Goal: Navigation & Orientation: Find specific page/section

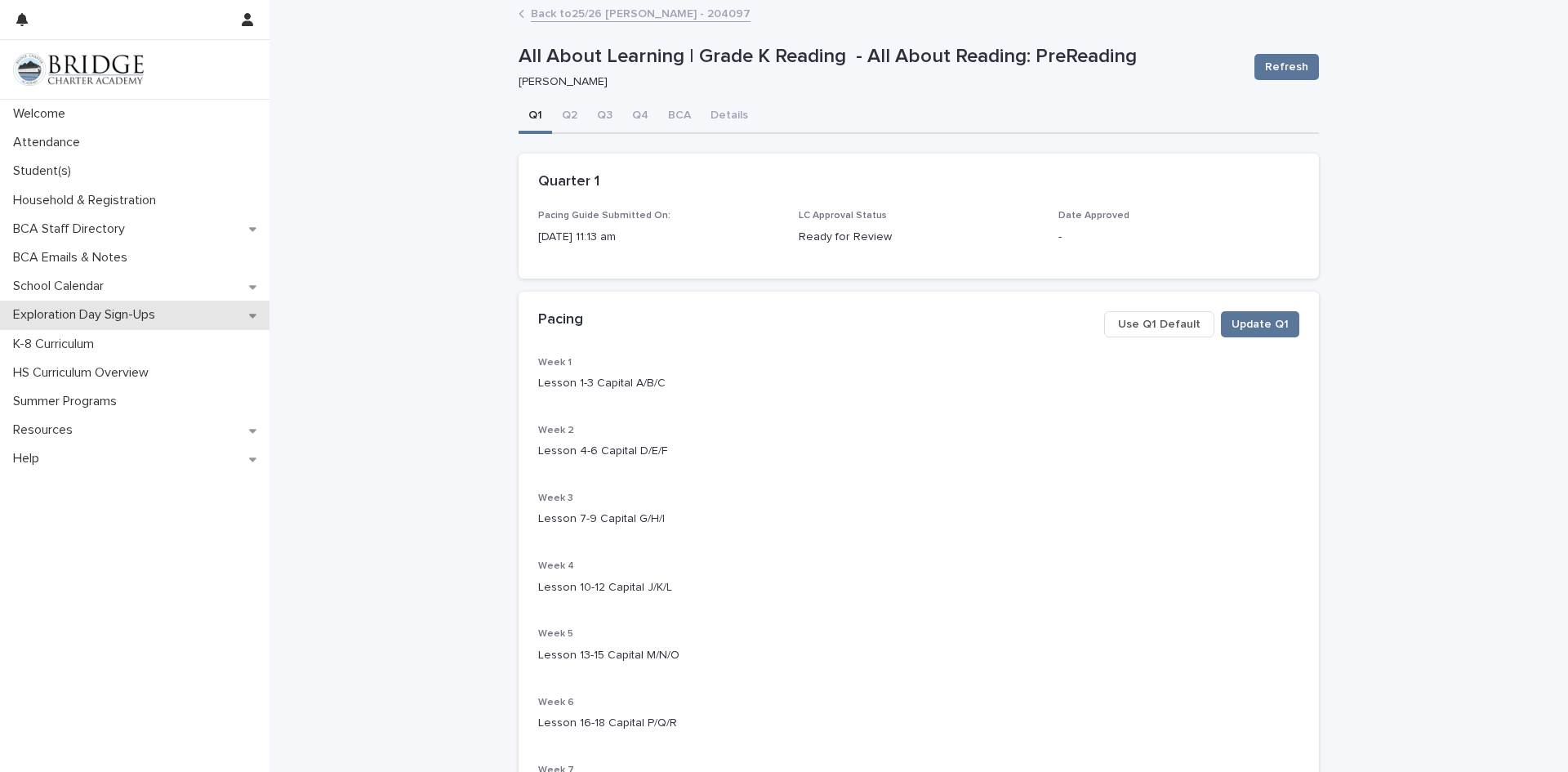
click at [99, 317] on p "Exploration Day Sign-Ups" at bounding box center [87, 315] width 161 height 15
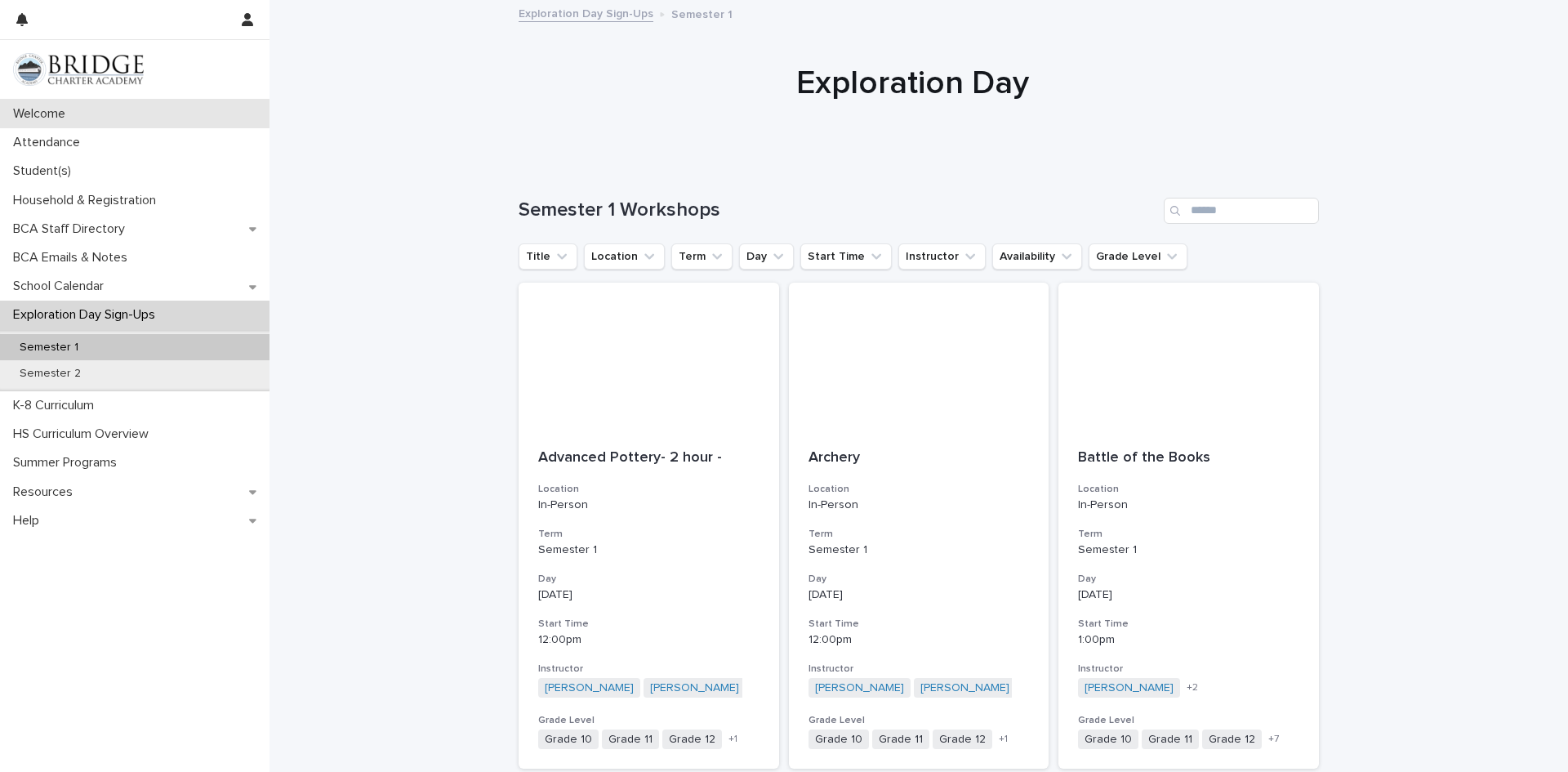
click at [95, 111] on div "Welcome" at bounding box center [134, 114] width 269 height 29
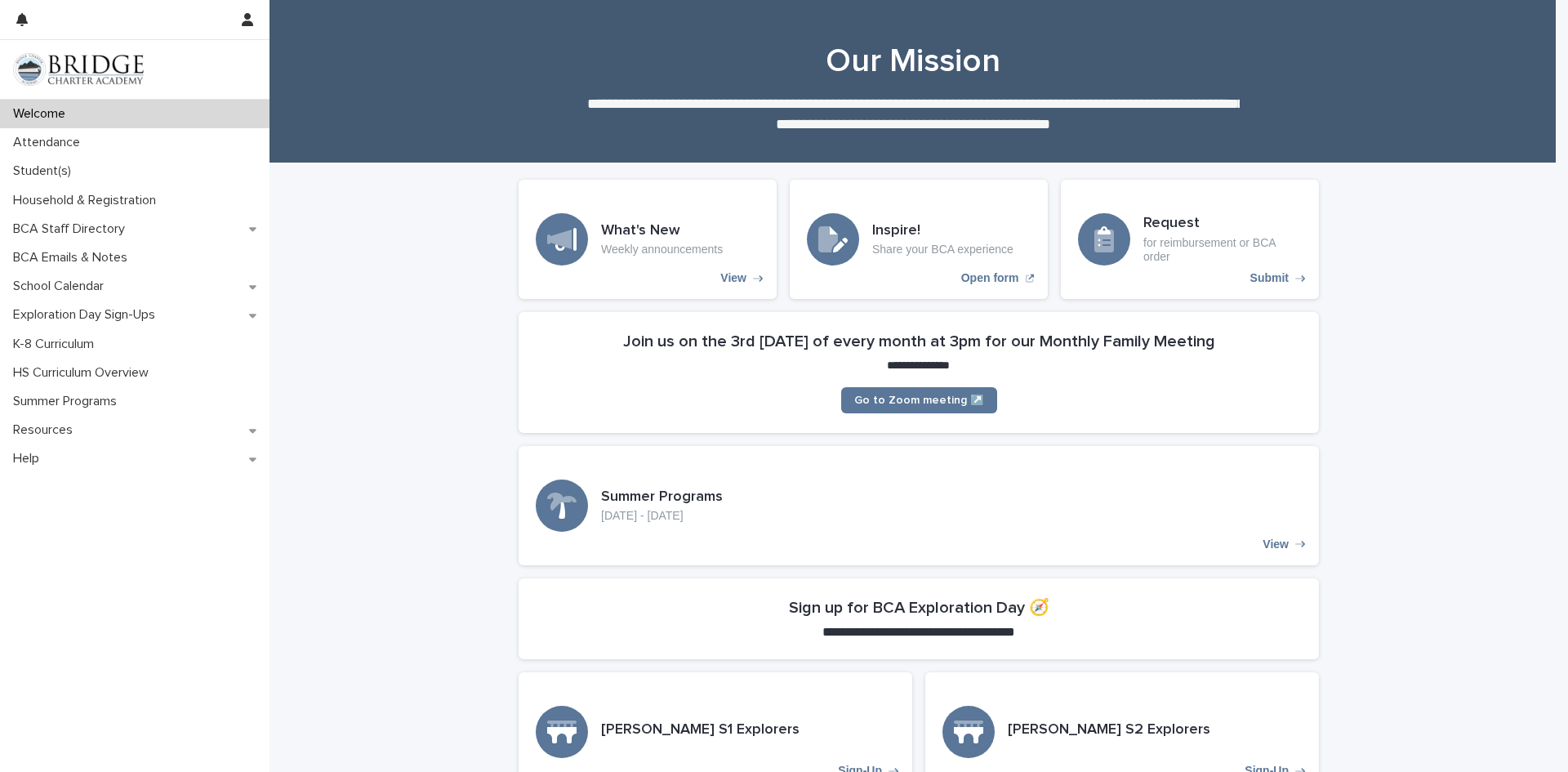
click at [957, 349] on h2 "Join us on the 3rd [DATE] of every month at 3pm for our Monthly Family Meeting" at bounding box center [919, 342] width 592 height 20
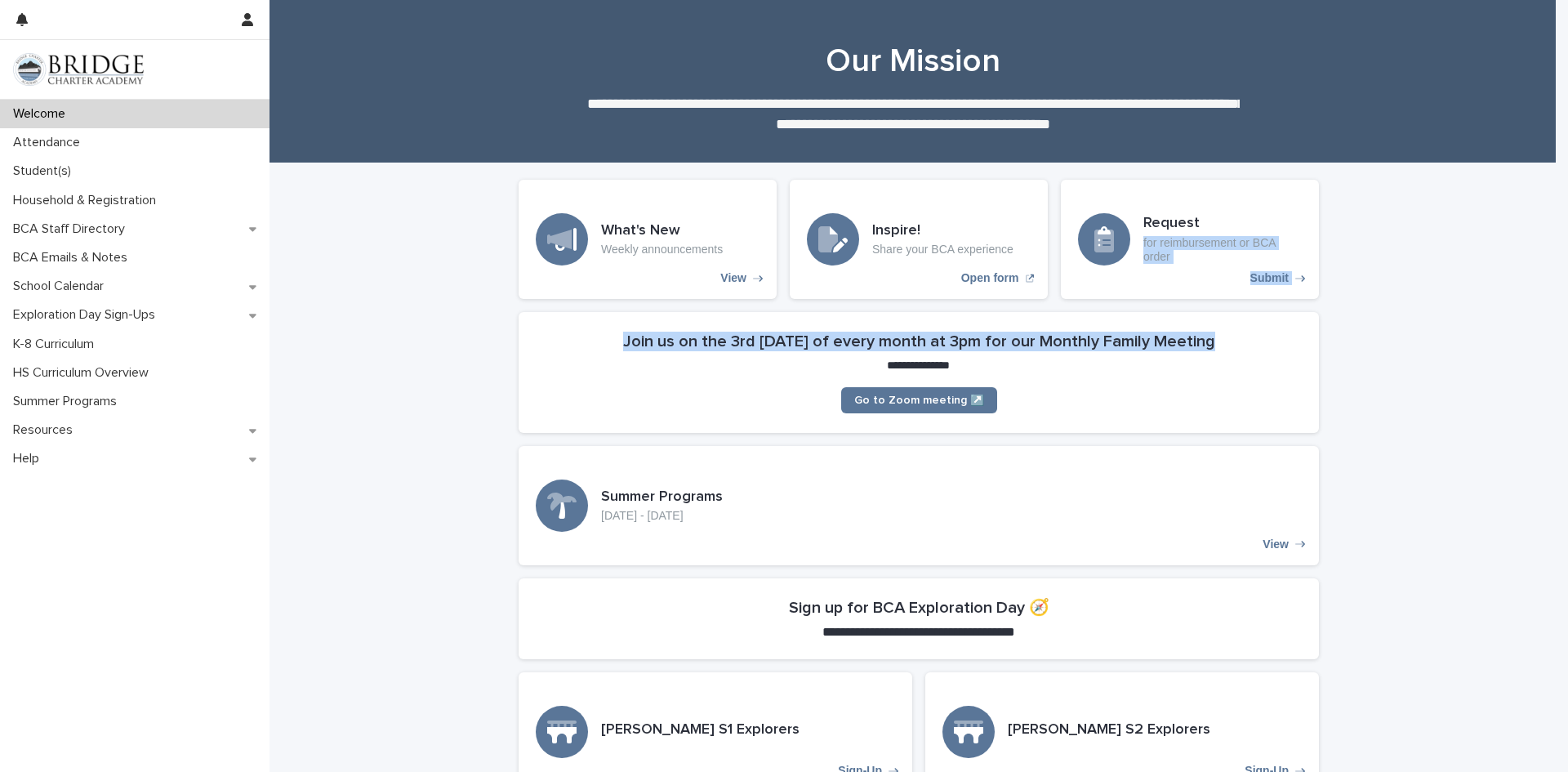
drag, startPoint x: 1454, startPoint y: 333, endPoint x: 1556, endPoint y: 227, distance: 147.1
click at [1556, 227] on div "**********" at bounding box center [784, 386] width 1568 height 772
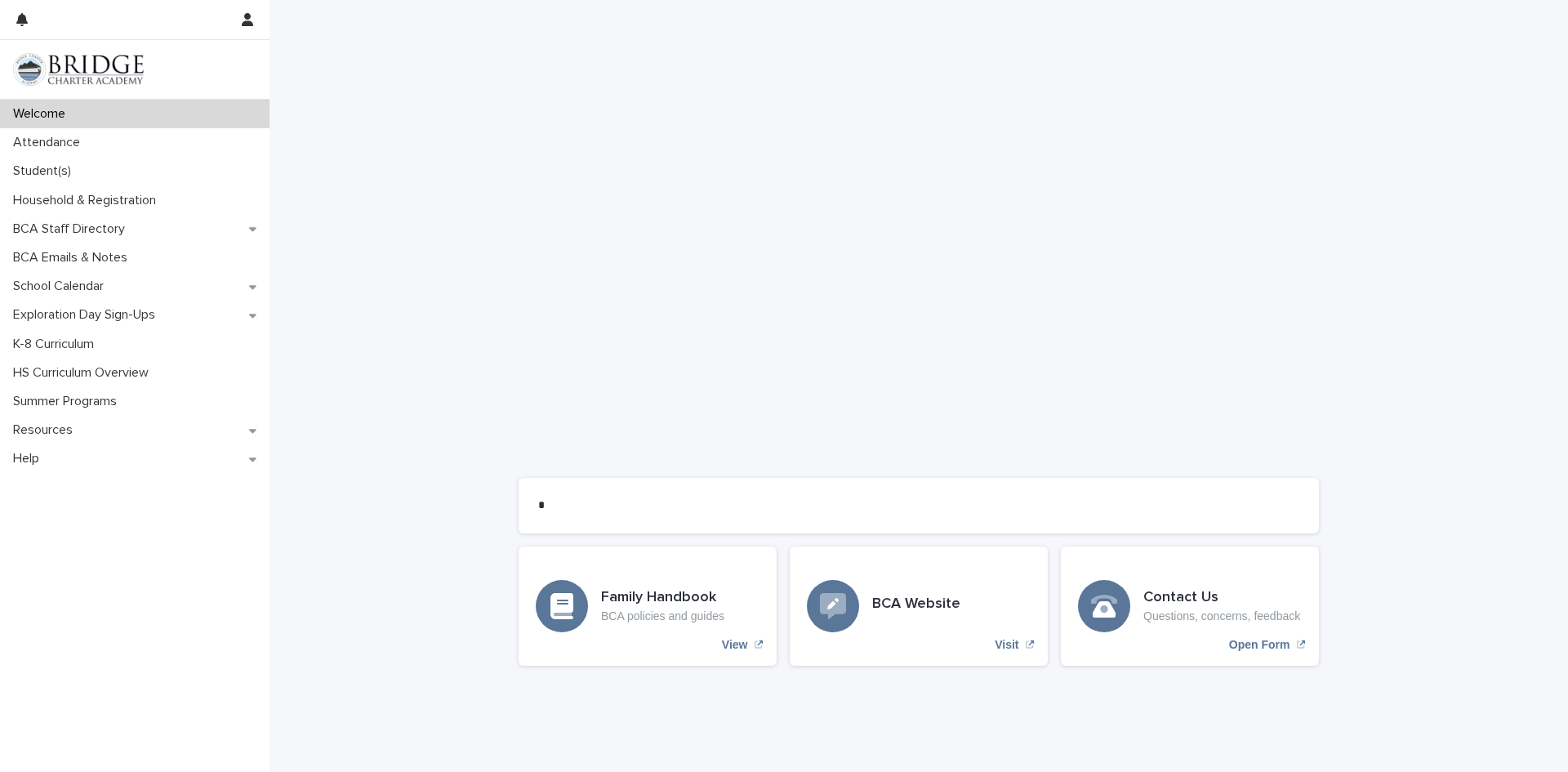
scroll to position [1109, 0]
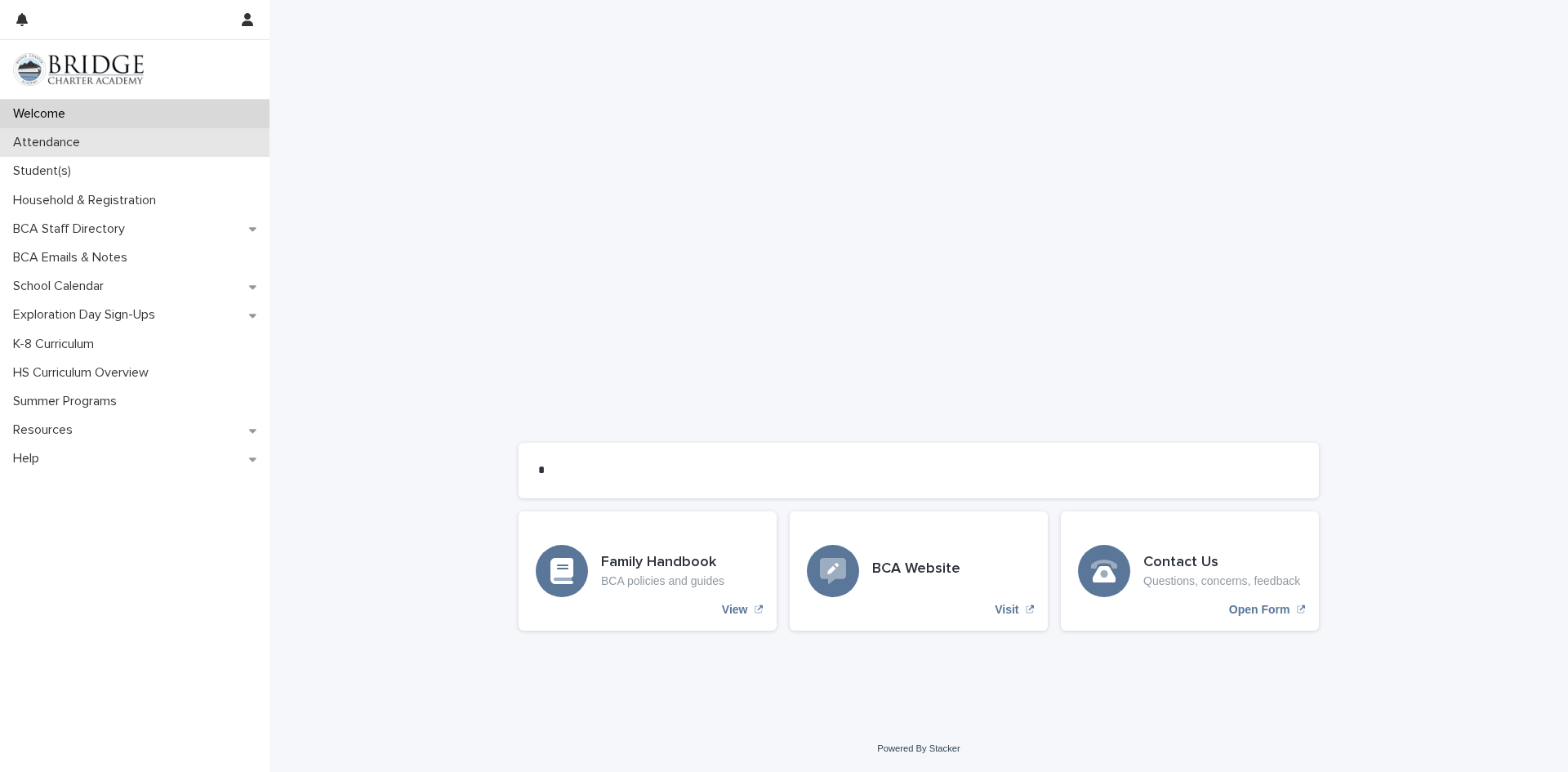
click at [102, 146] on div "Attendance" at bounding box center [134, 142] width 269 height 29
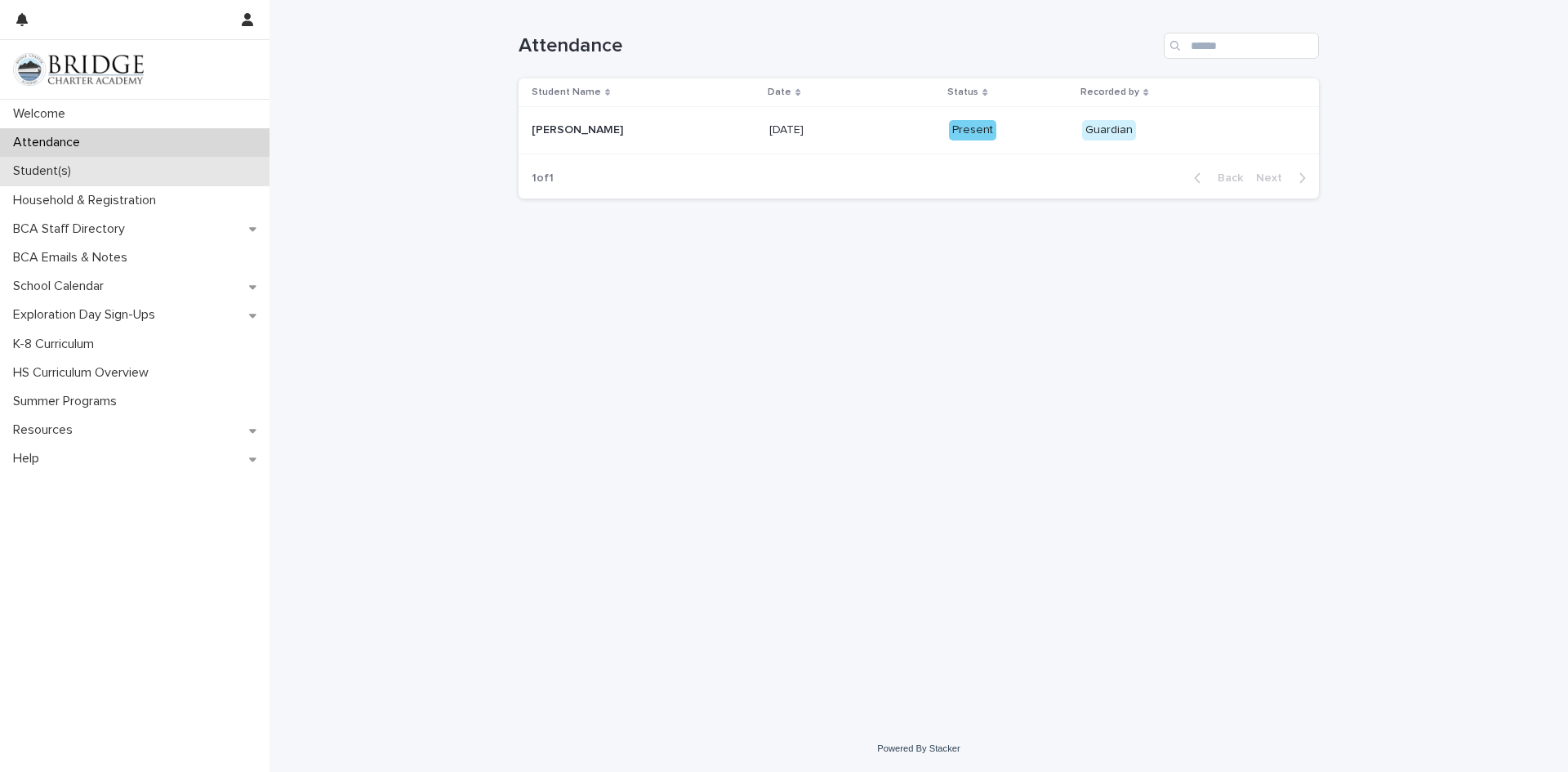
click at [83, 173] on p "Student(s)" at bounding box center [45, 171] width 78 height 15
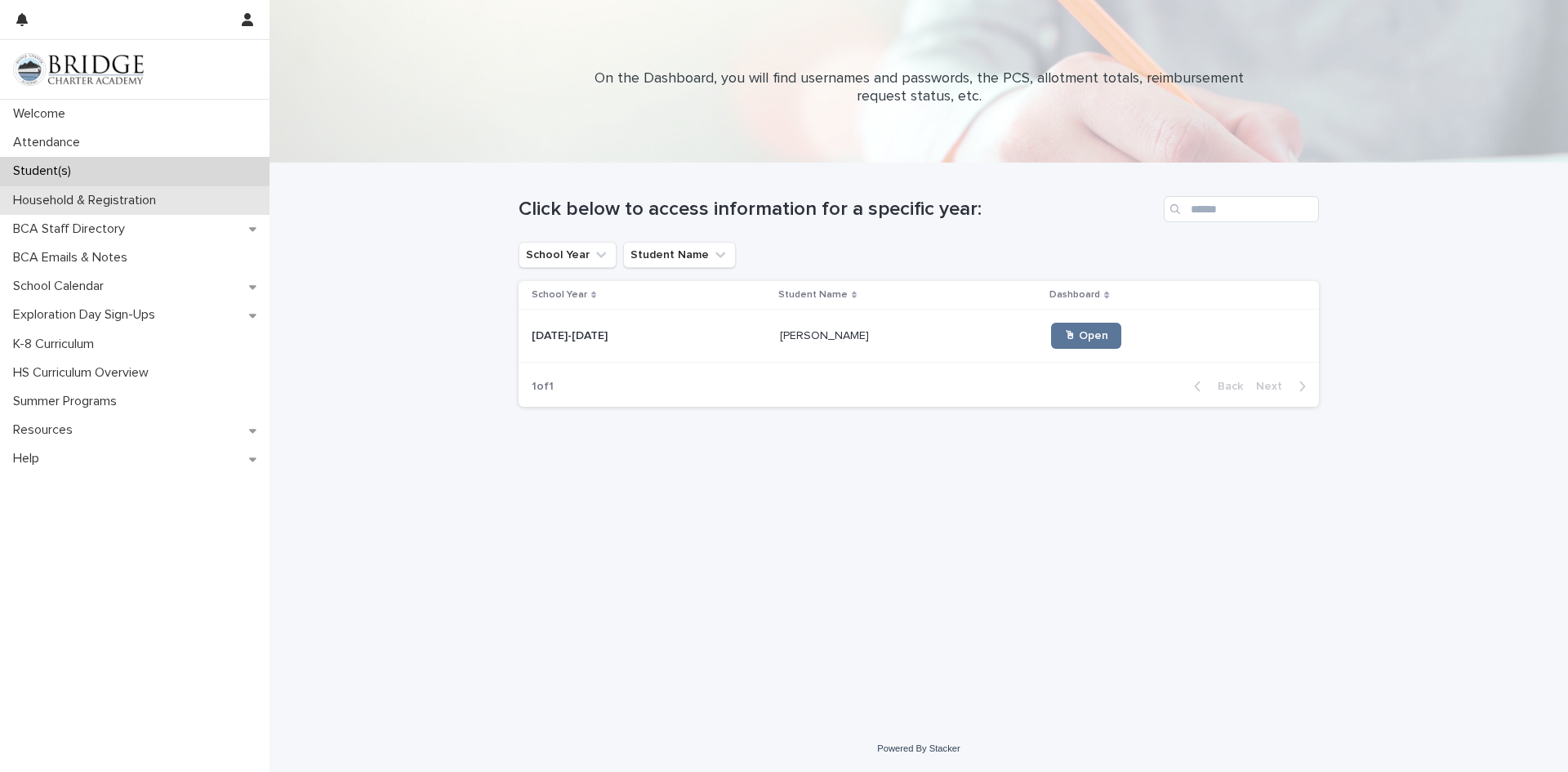
click at [85, 198] on p "Household & Registration" at bounding box center [87, 200] width 162 height 15
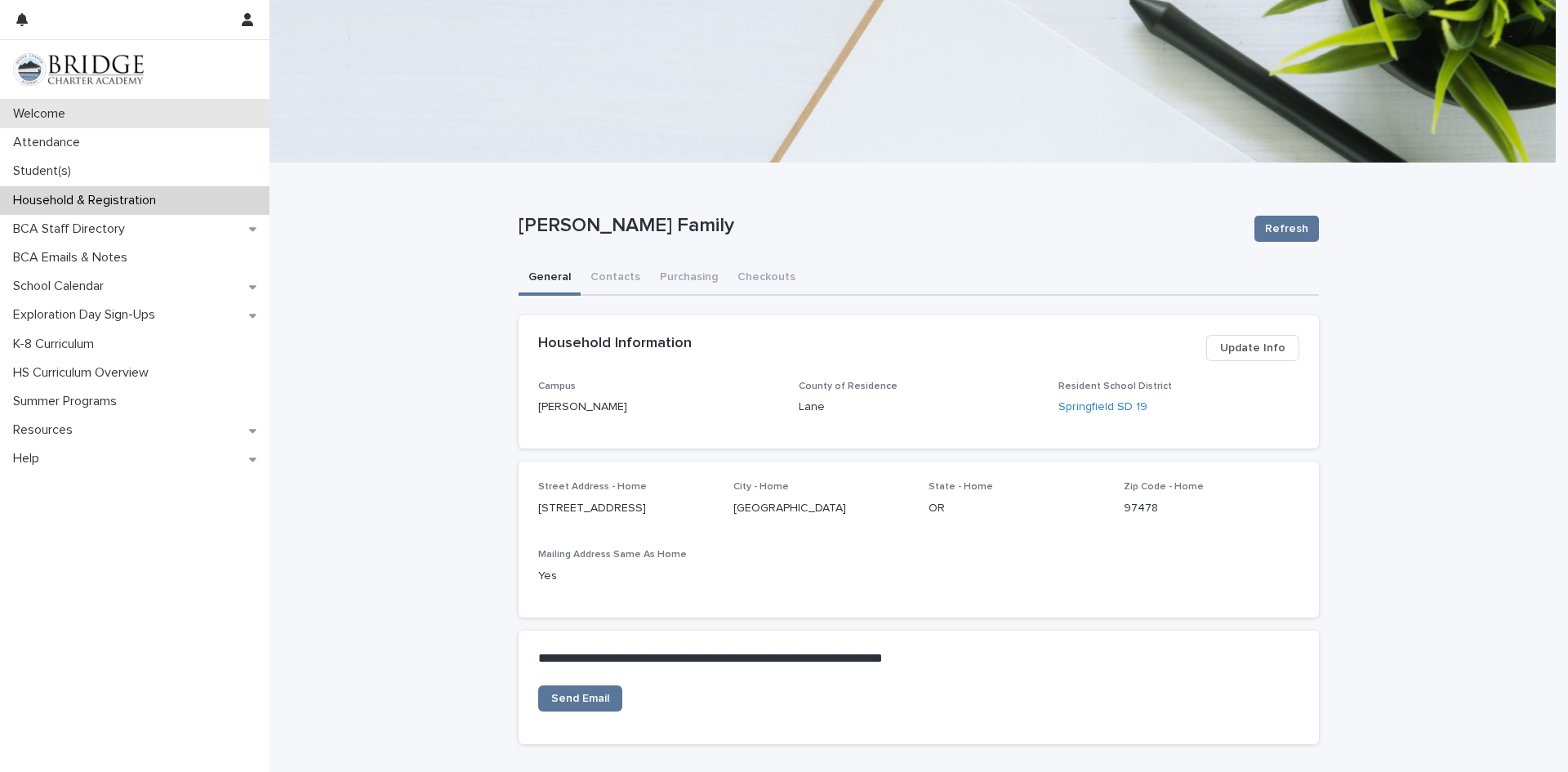
click at [161, 112] on div "Welcome" at bounding box center [134, 114] width 269 height 29
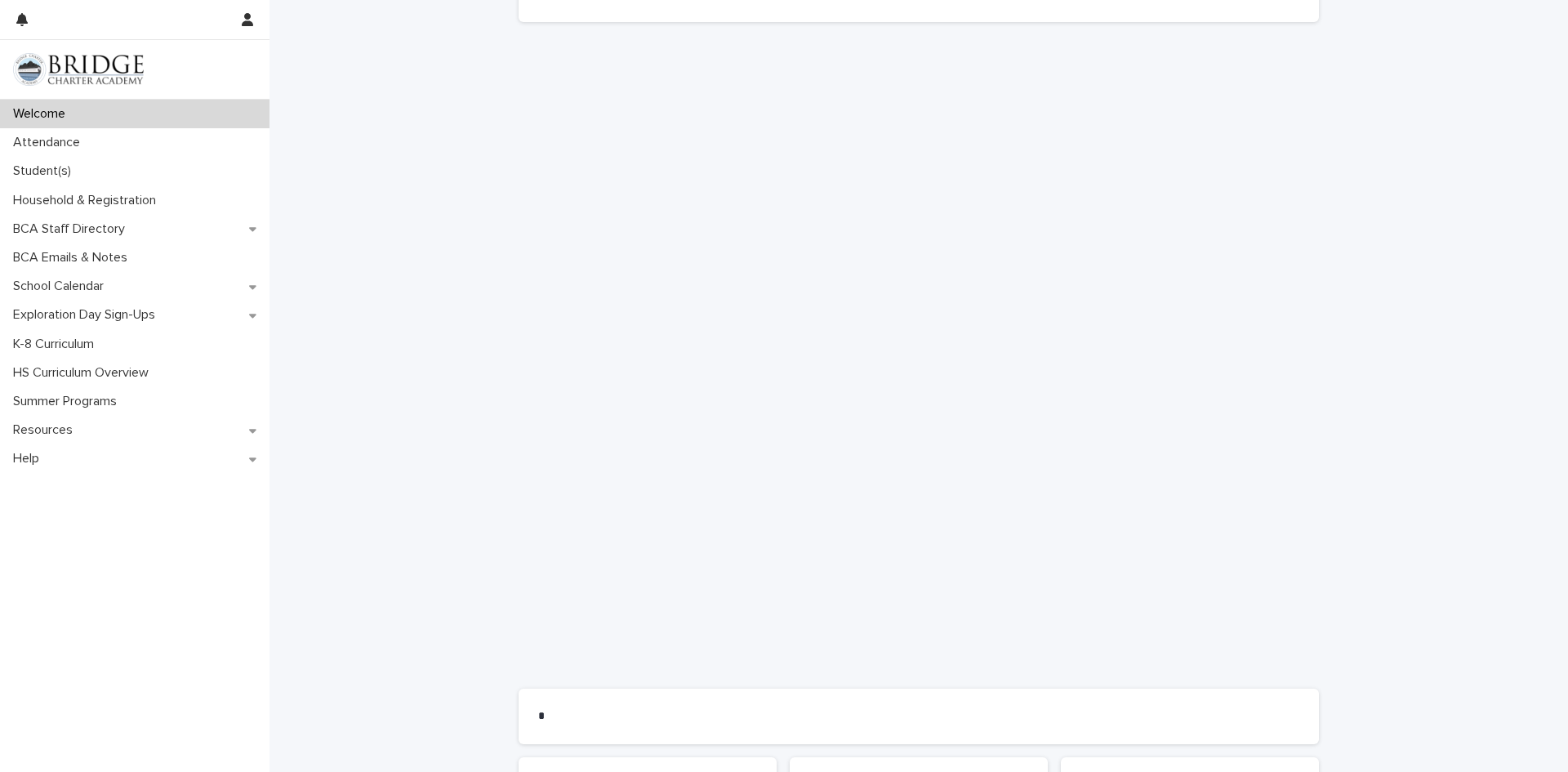
scroll to position [948, 0]
